Goal: Navigation & Orientation: Find specific page/section

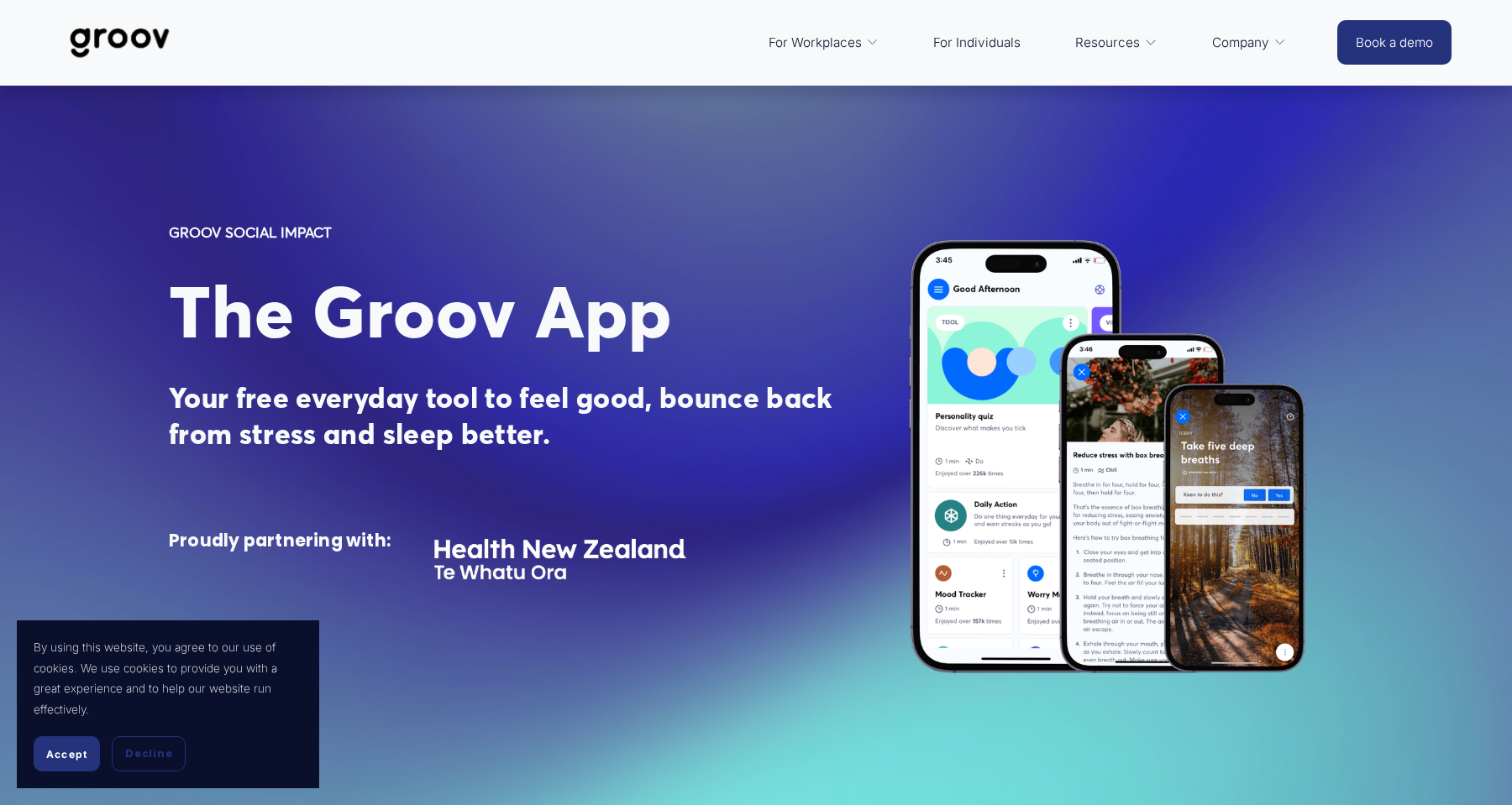
scroll to position [119, 0]
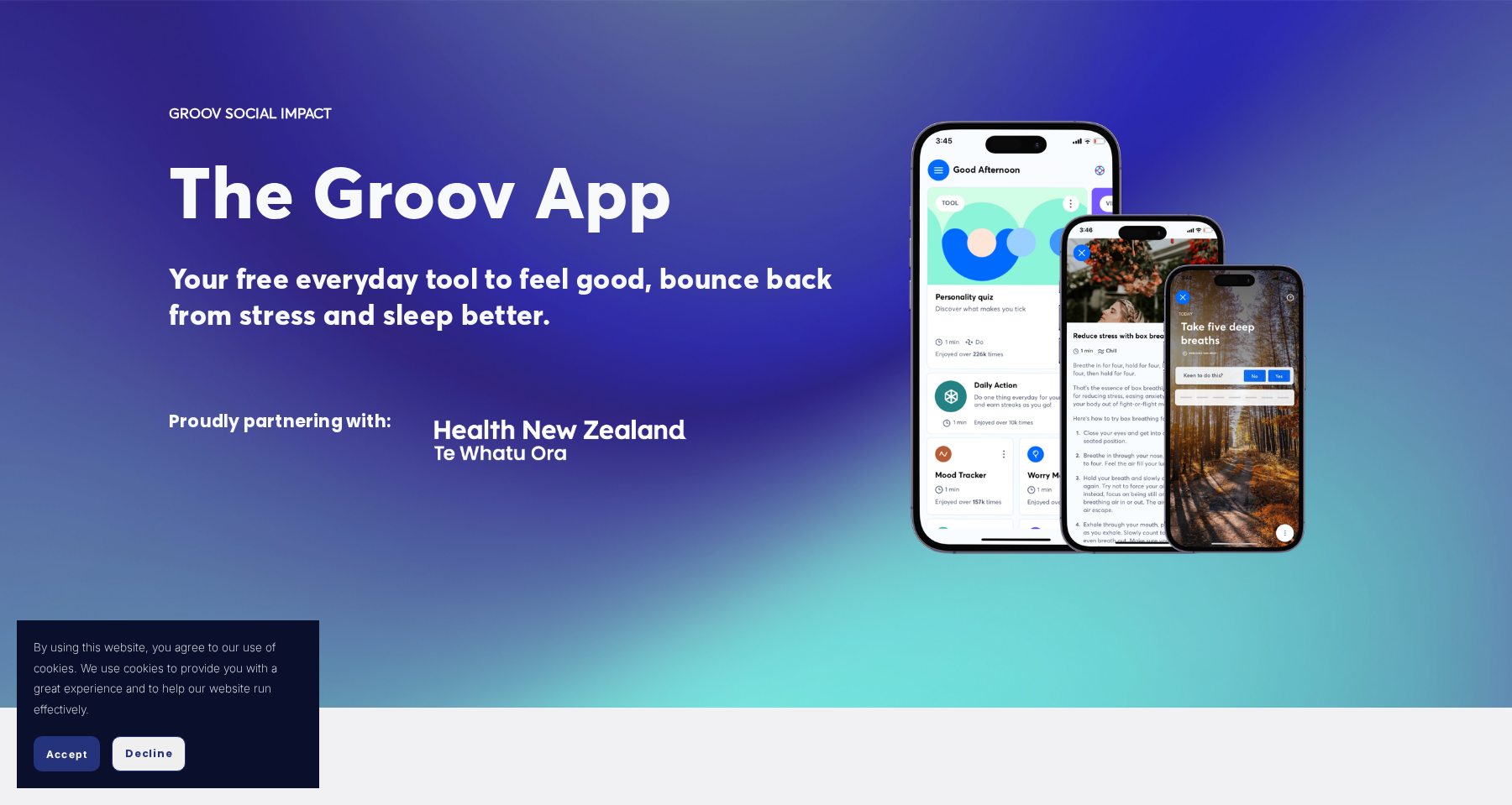
click at [131, 754] on span "Decline" at bounding box center [148, 754] width 47 height 15
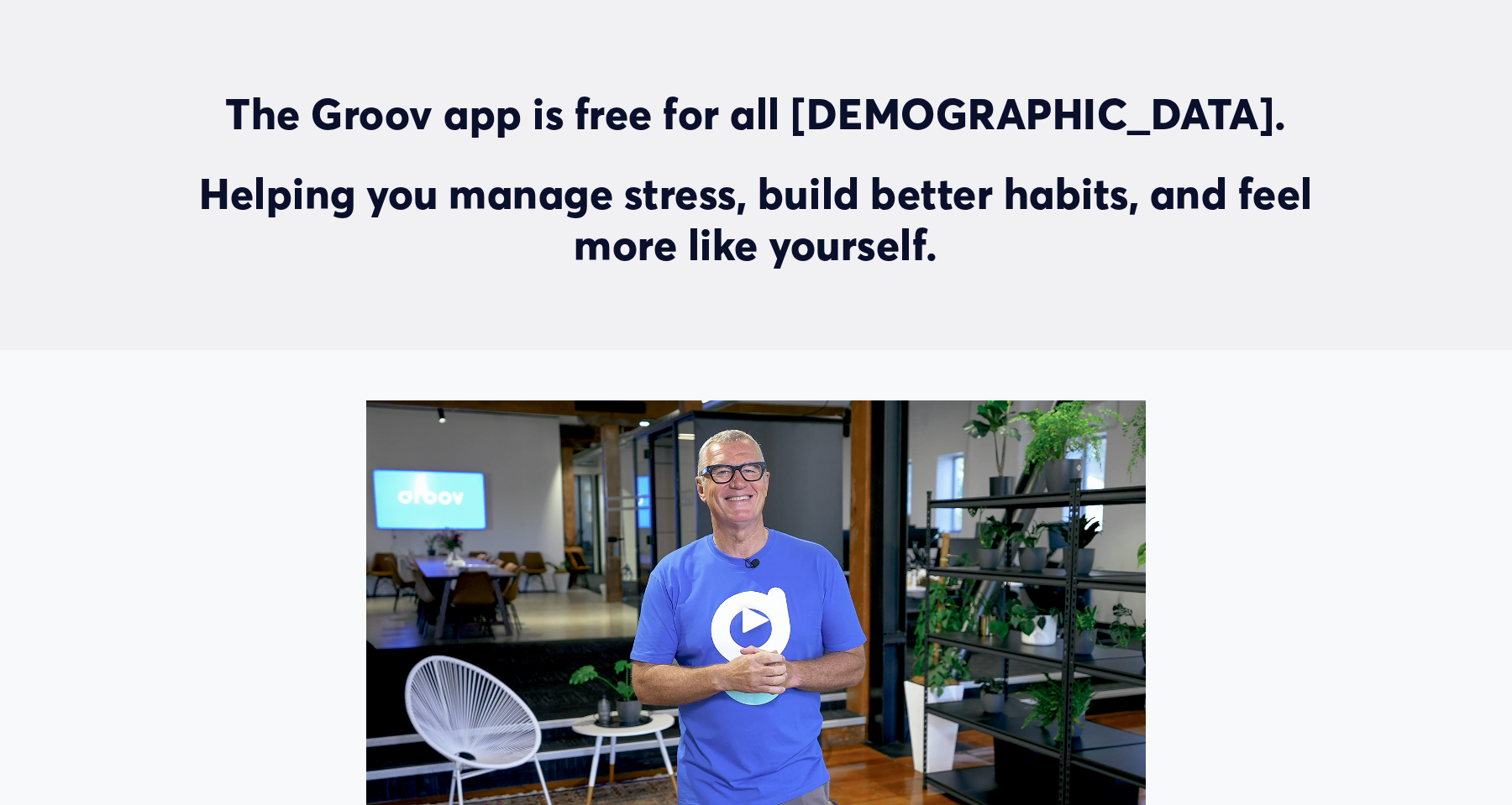
scroll to position [939, 0]
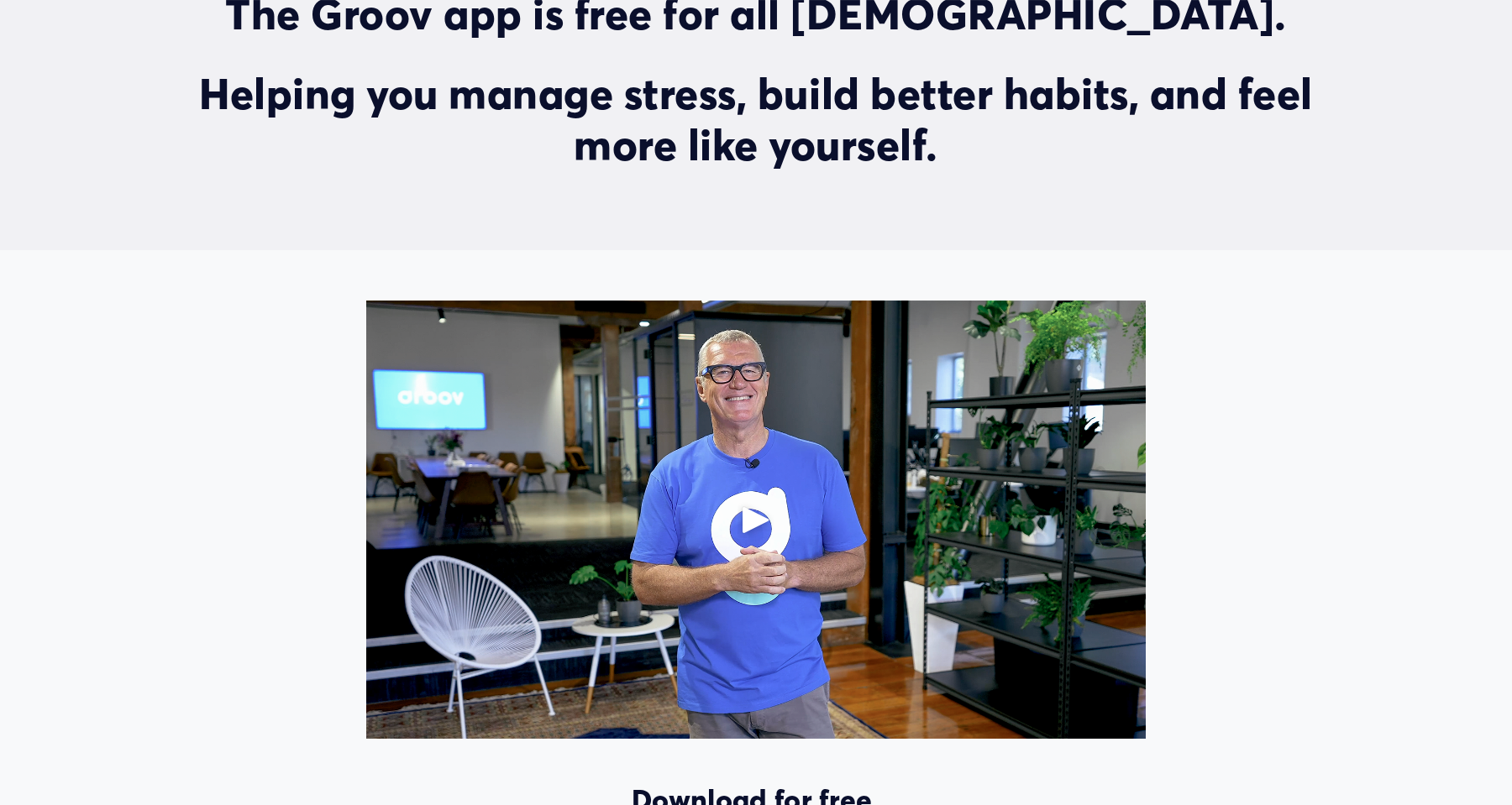
click at [611, 472] on div at bounding box center [756, 519] width 780 height 438
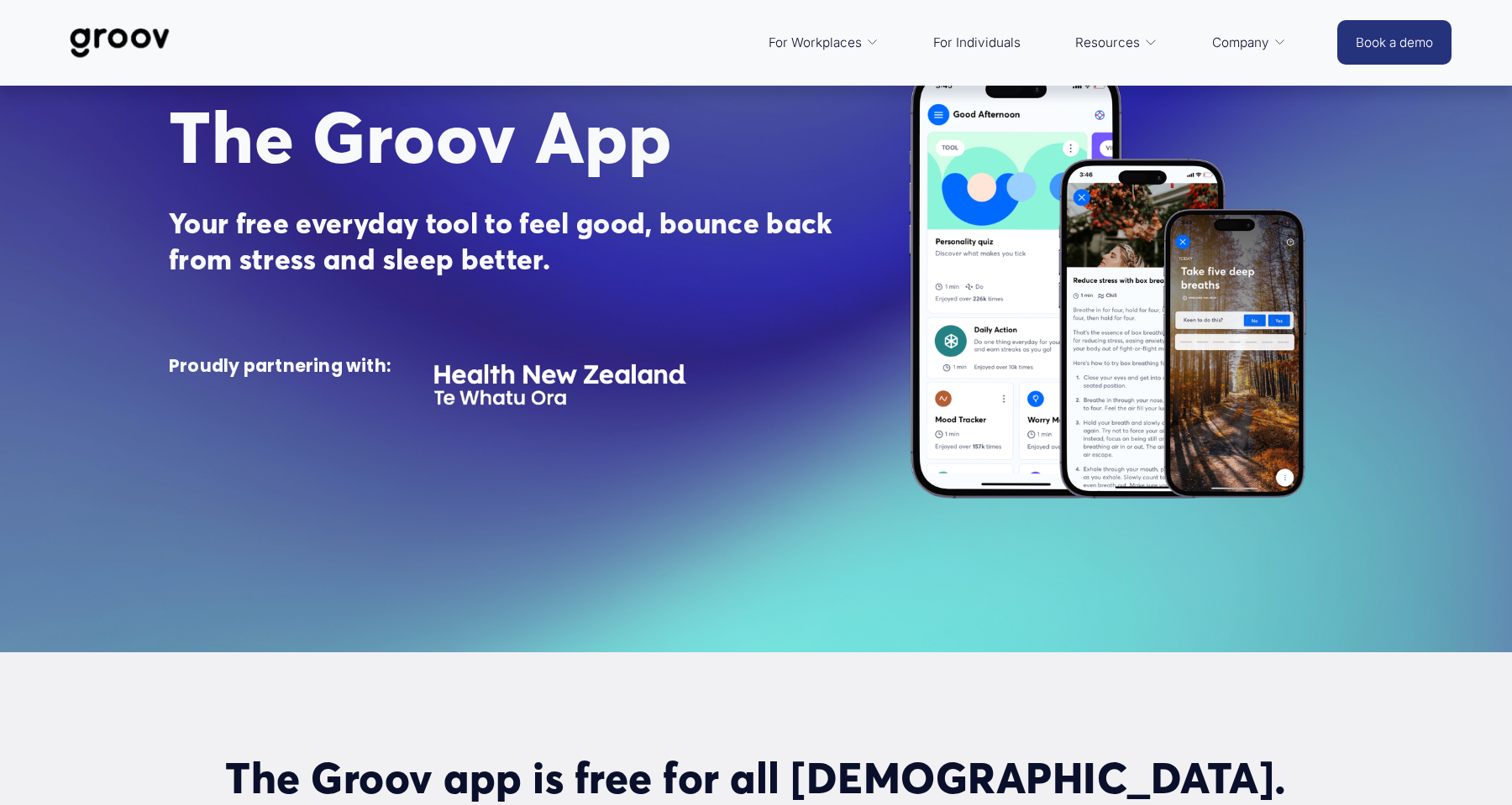
scroll to position [0, 0]
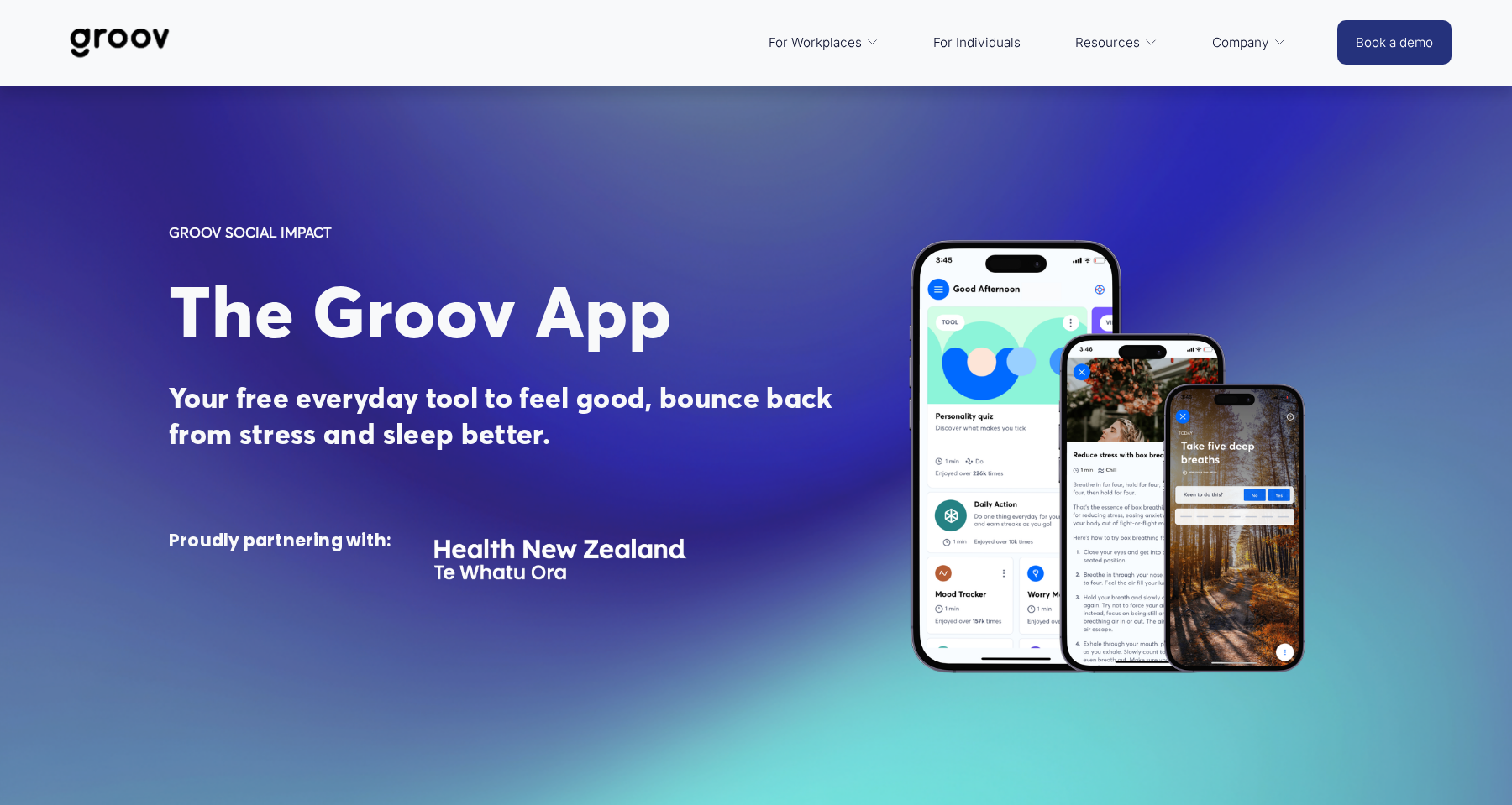
click at [1035, 43] on nav "For Workplaces Platform Overview Services Customer Stories For Individuals Reso…" at bounding box center [1028, 43] width 535 height 40
click at [988, 42] on link "For Individuals" at bounding box center [976, 43] width 104 height 40
